Goal: Information Seeking & Learning: Learn about a topic

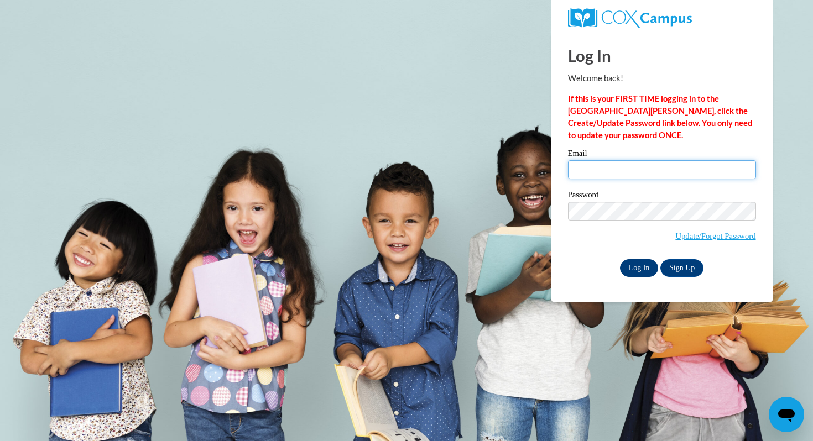
type input "lori.bergin@k12.hi.us"
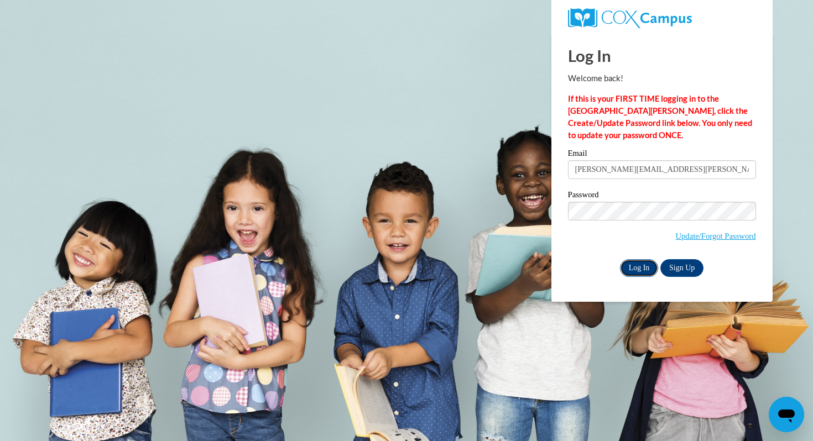
click at [643, 270] on input "Log In" at bounding box center [639, 268] width 39 height 18
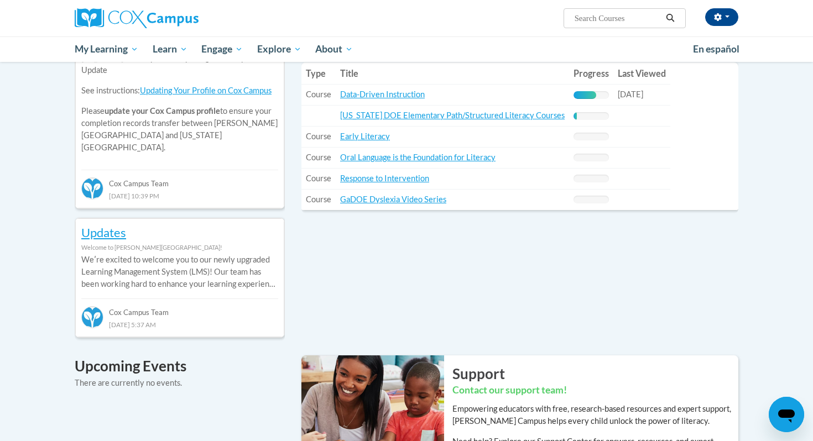
scroll to position [426, 0]
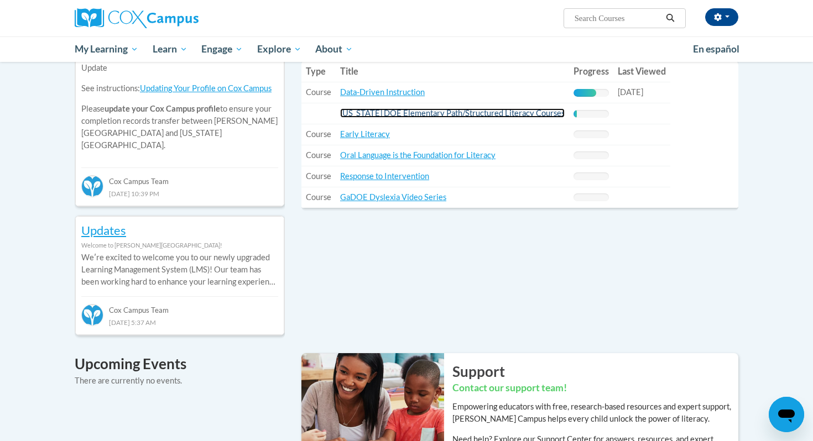
click at [475, 113] on link "[US_STATE] DOE Elementary Path/Structured Literacy Courses" at bounding box center [452, 112] width 224 height 9
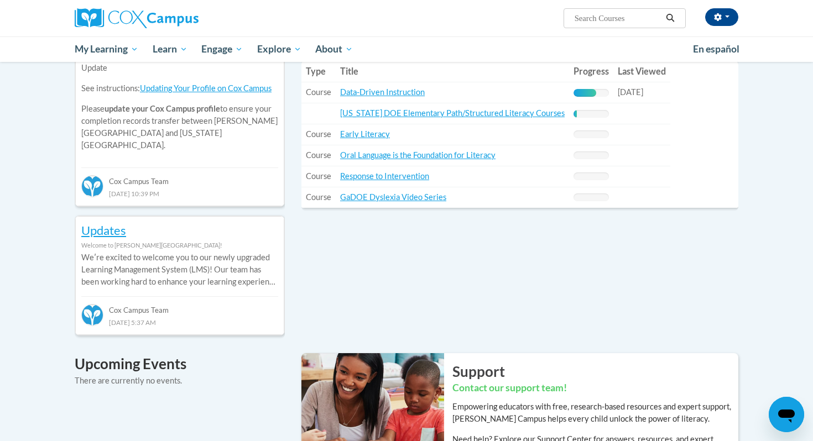
scroll to position [426, 0]
click at [378, 93] on link "Data-Driven Instruction" at bounding box center [382, 91] width 85 height 9
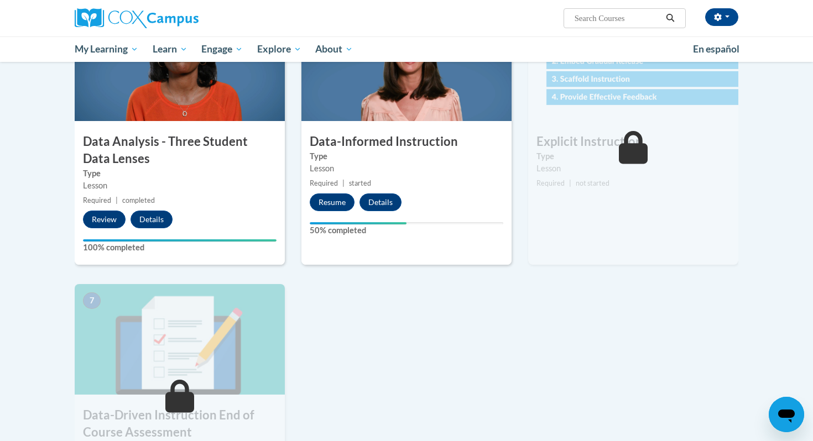
scroll to position [548, 0]
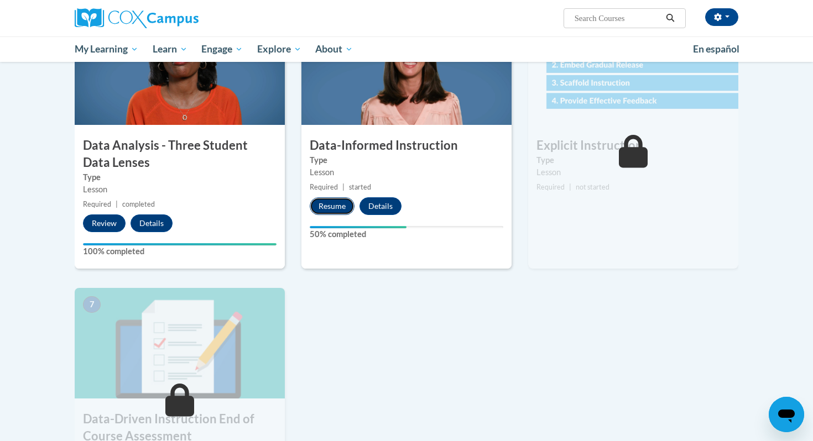
click at [333, 205] on button "Resume" at bounding box center [332, 206] width 45 height 18
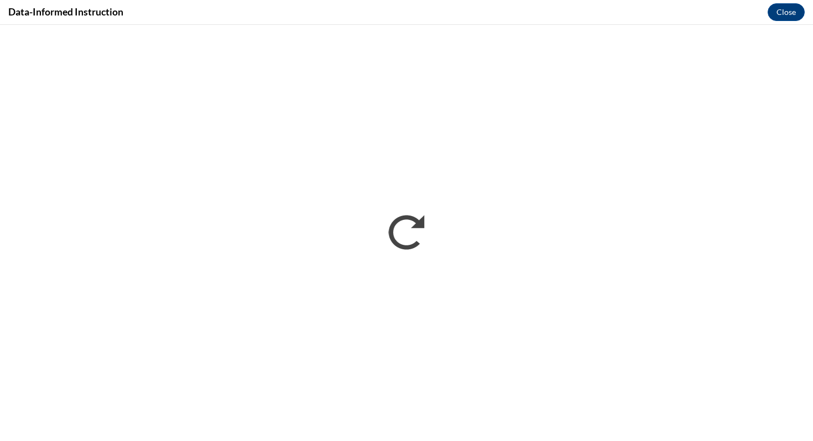
scroll to position [0, 0]
